Goal: Task Accomplishment & Management: Manage account settings

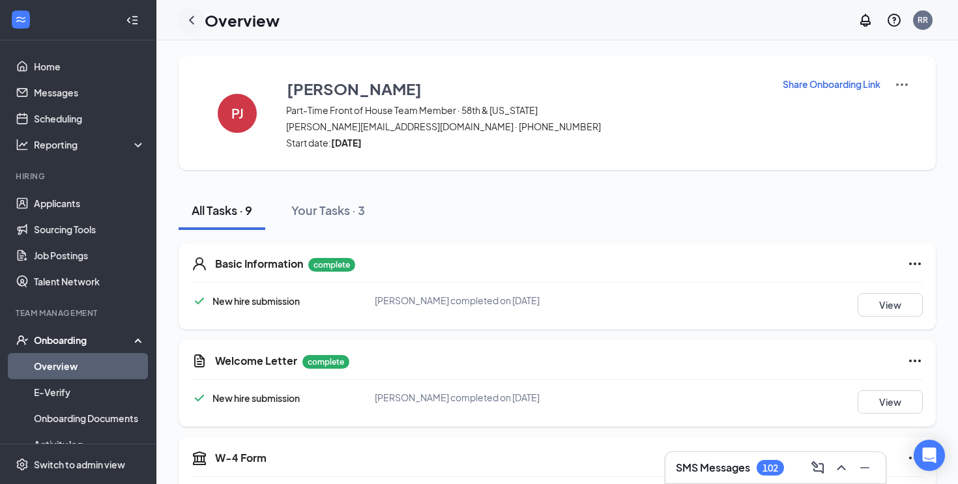
click at [192, 25] on icon "ChevronLeft" at bounding box center [192, 20] width 16 height 16
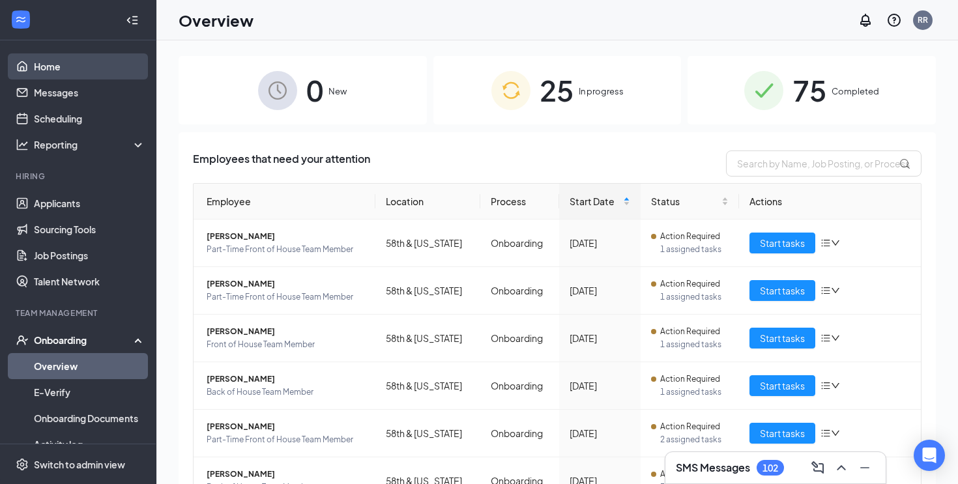
click at [100, 69] on link "Home" at bounding box center [89, 66] width 111 height 26
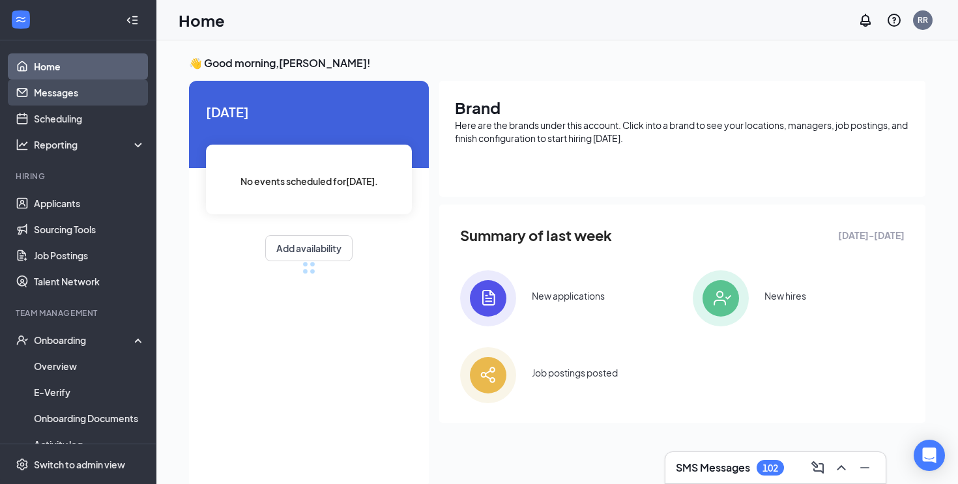
click at [88, 102] on link "Messages" at bounding box center [89, 93] width 111 height 26
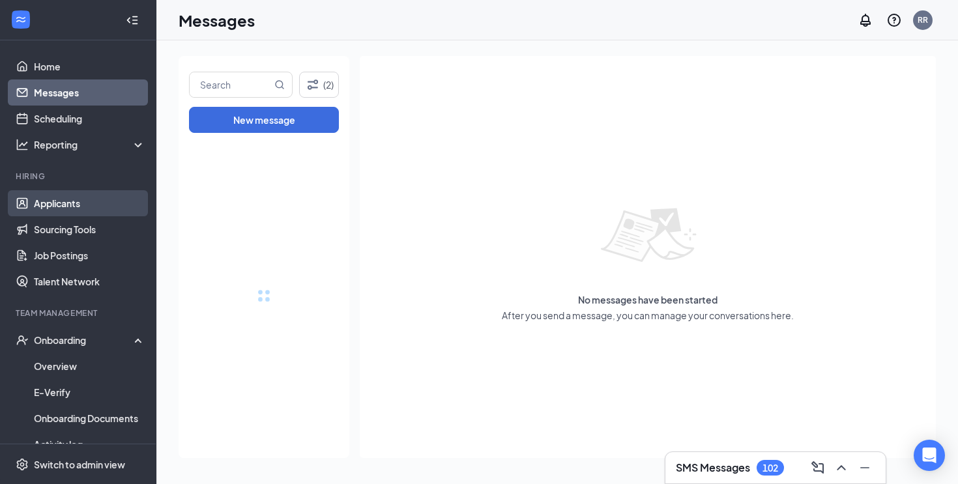
click at [99, 201] on link "Applicants" at bounding box center [89, 203] width 111 height 26
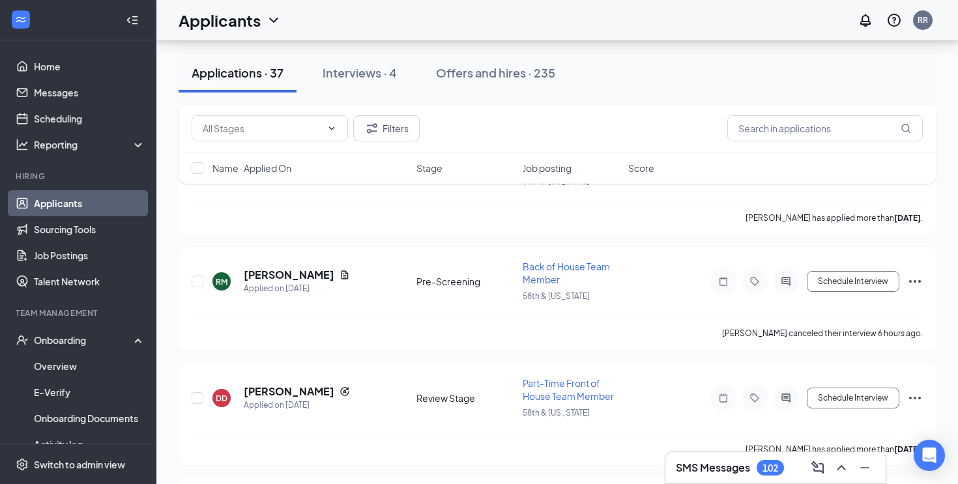
scroll to position [1678, 0]
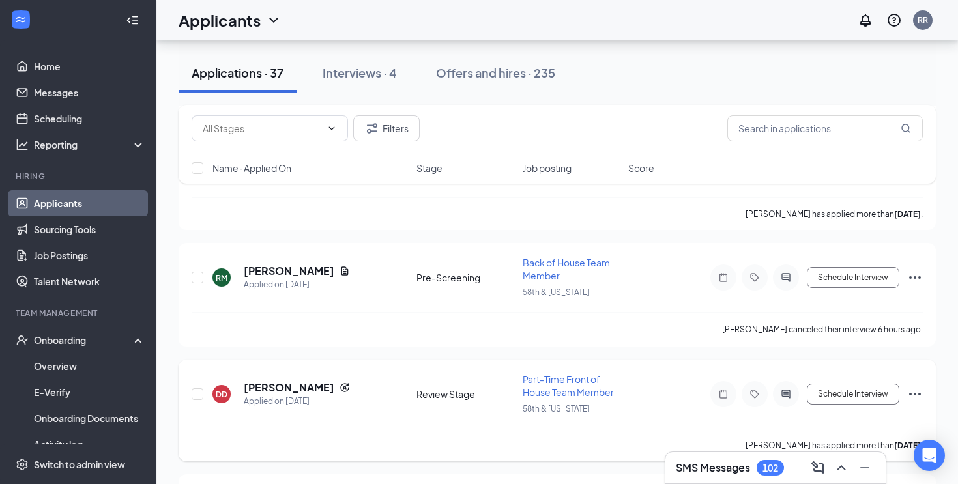
click at [915, 387] on icon "Ellipses" at bounding box center [916, 395] width 16 height 16
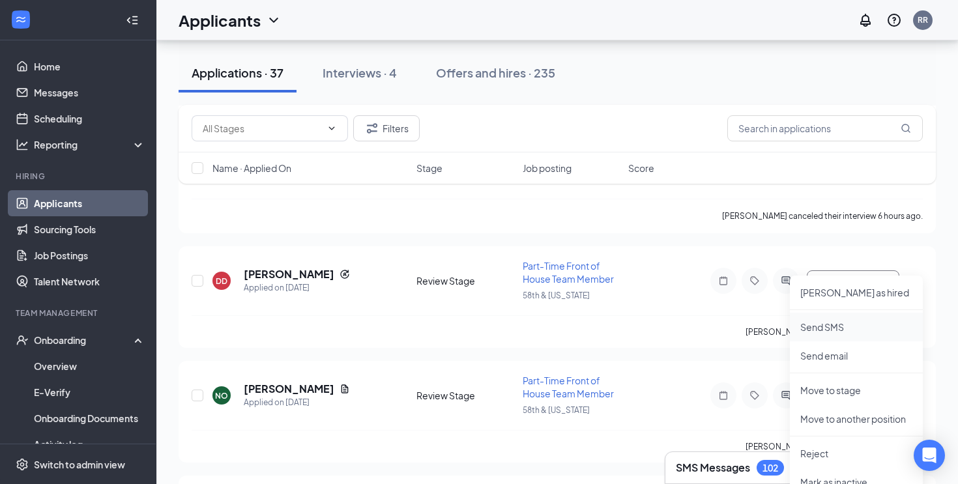
scroll to position [1818, 0]
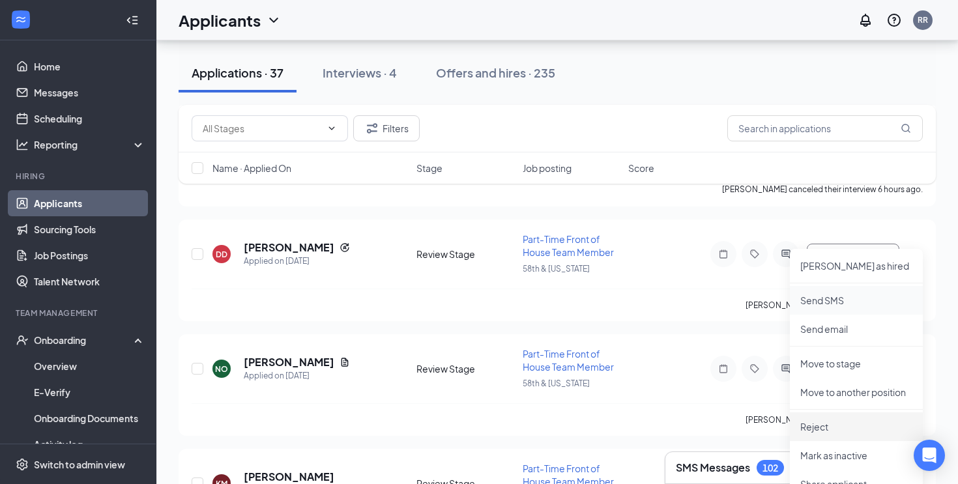
click at [836, 434] on li "Reject" at bounding box center [856, 427] width 133 height 29
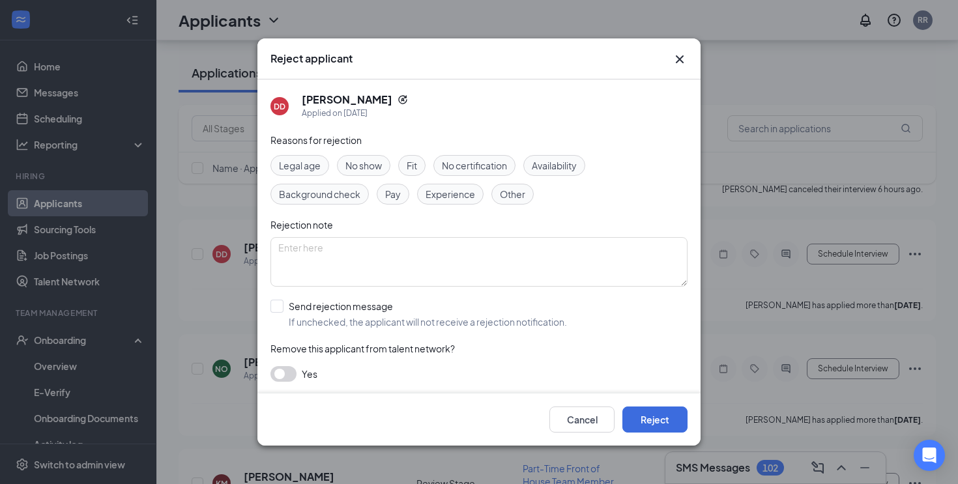
click at [412, 165] on span "Fit" at bounding box center [412, 165] width 10 height 14
click at [650, 421] on button "Reject" at bounding box center [655, 420] width 65 height 26
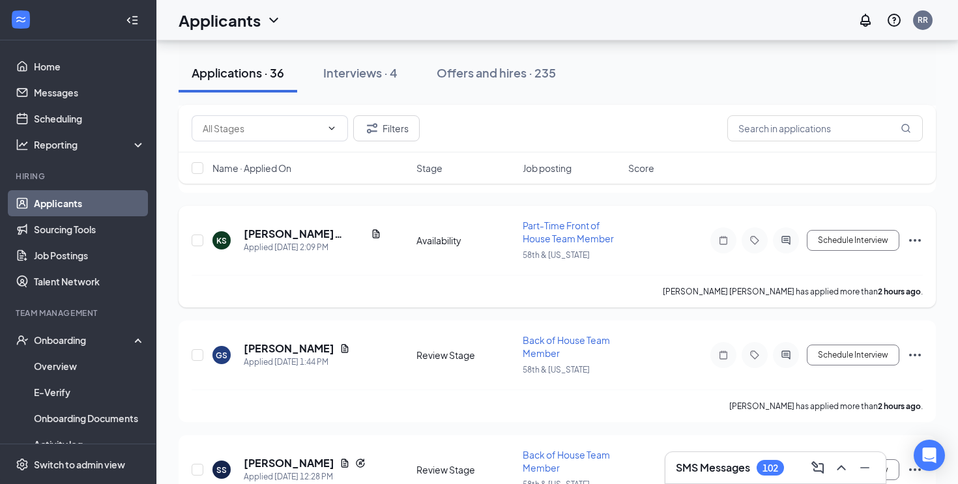
scroll to position [248, 0]
